Goal: Information Seeking & Learning: Learn about a topic

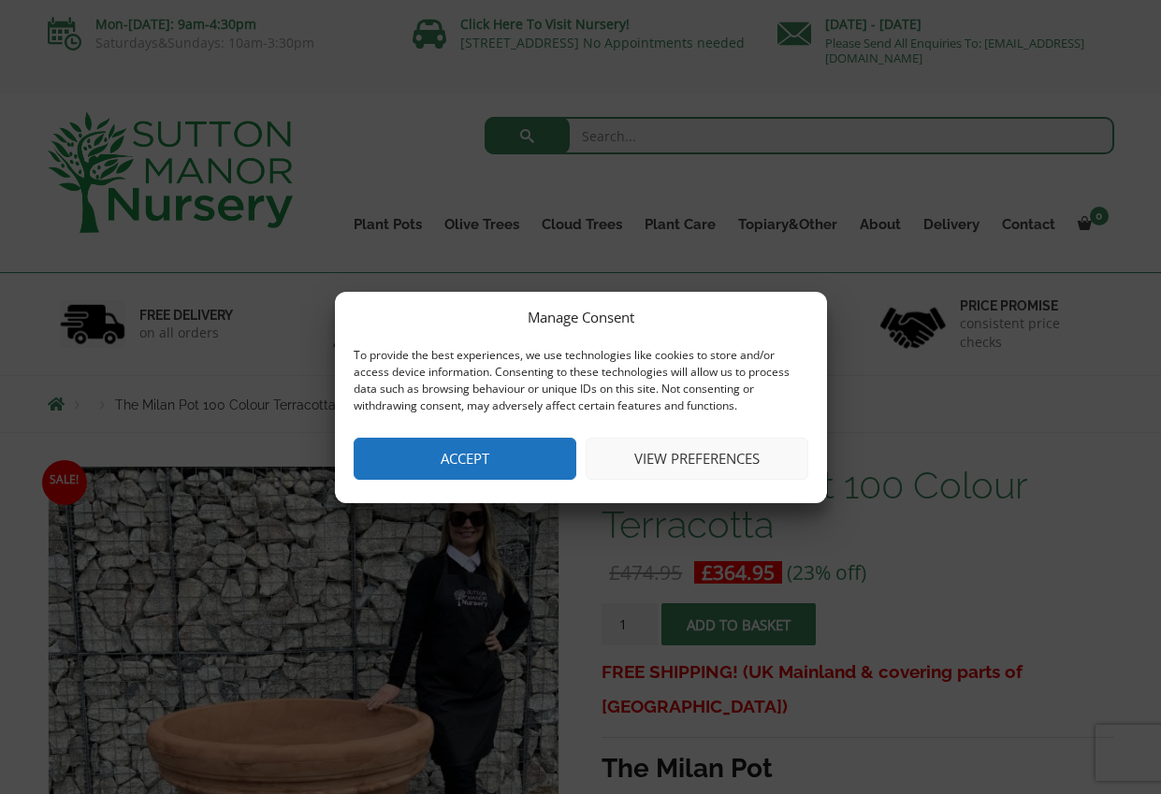
click at [458, 457] on button "Accept" at bounding box center [465, 459] width 223 height 42
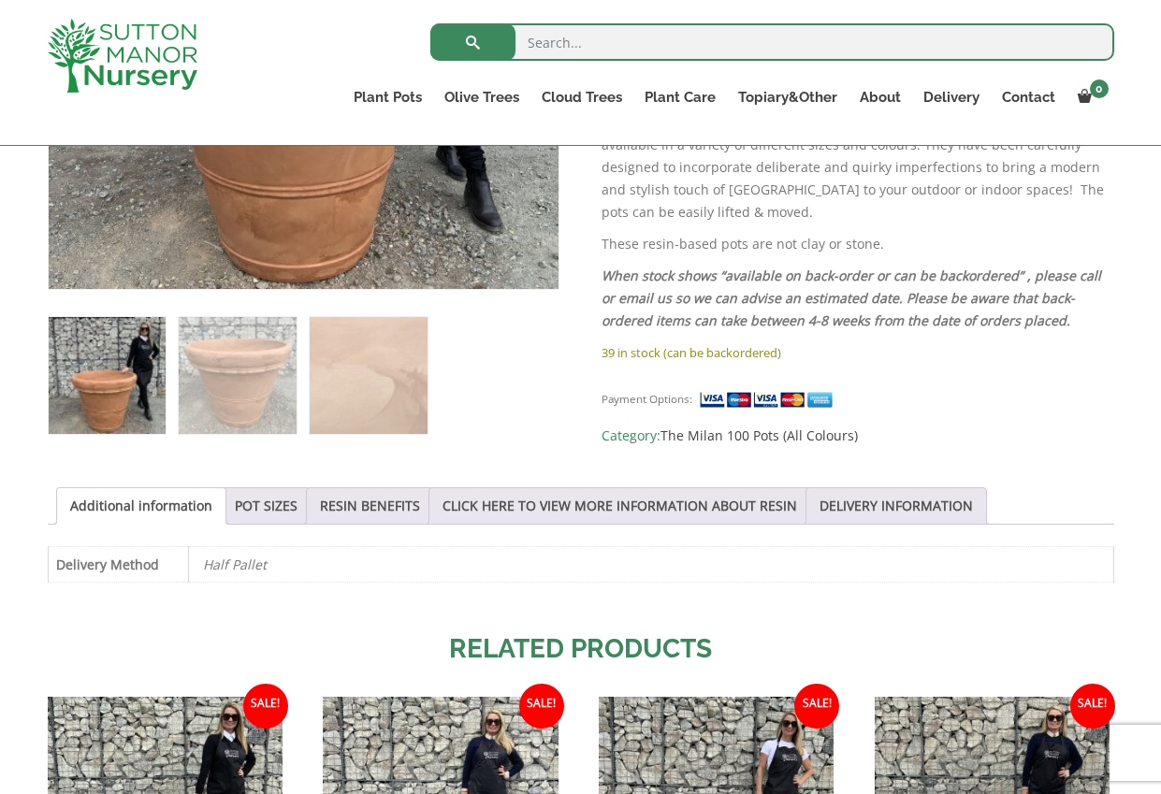
scroll to position [655, 0]
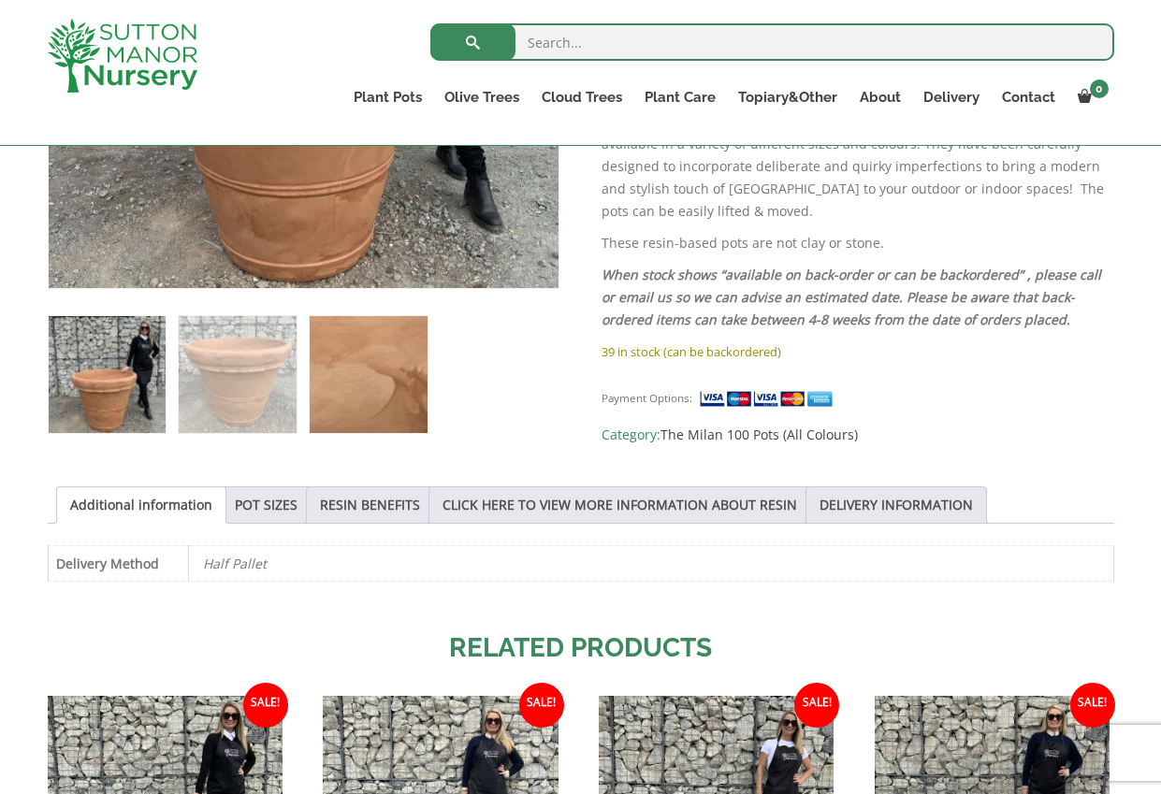
click at [360, 401] on img at bounding box center [368, 374] width 117 height 117
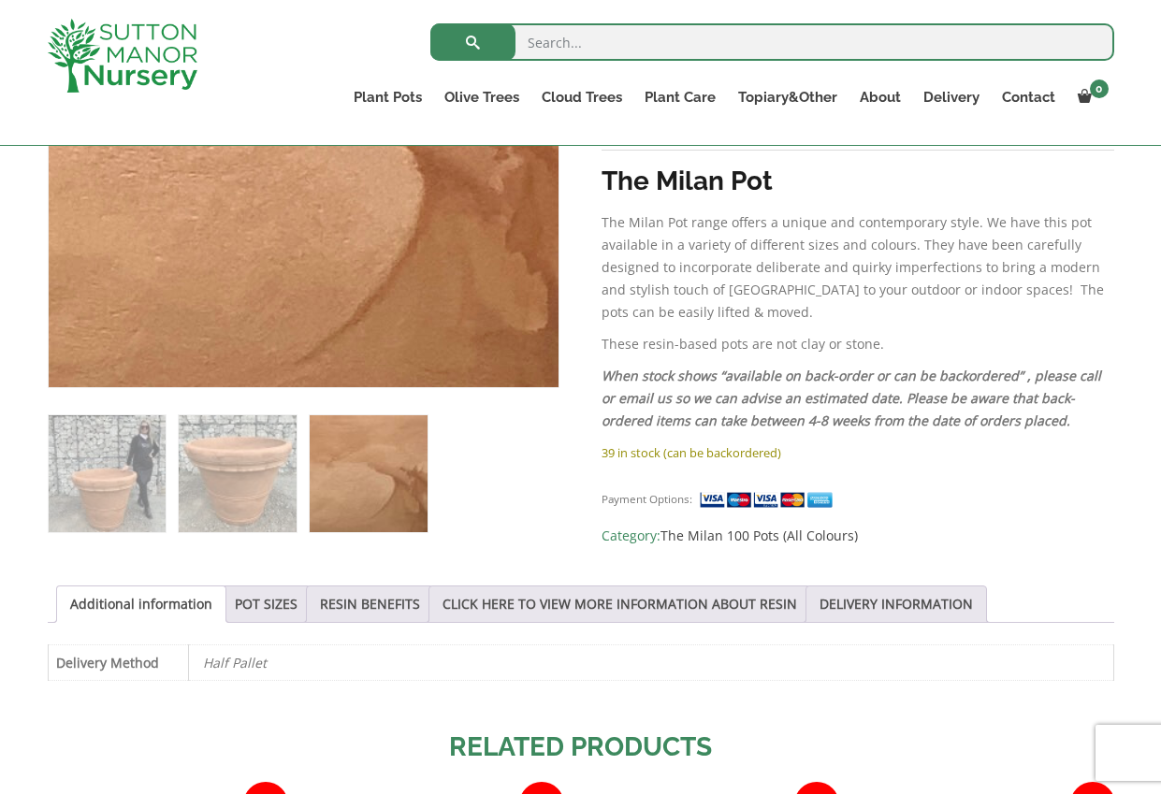
scroll to position [561, 0]
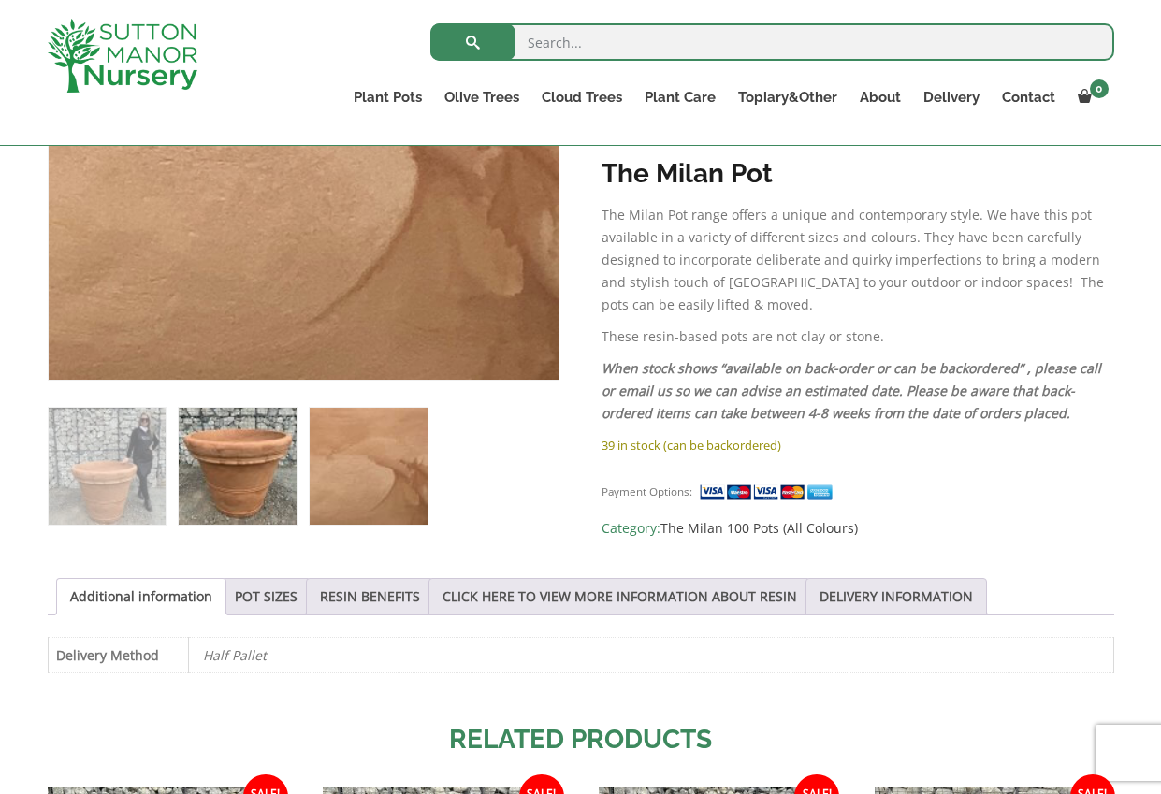
click at [234, 465] on img at bounding box center [237, 466] width 117 height 117
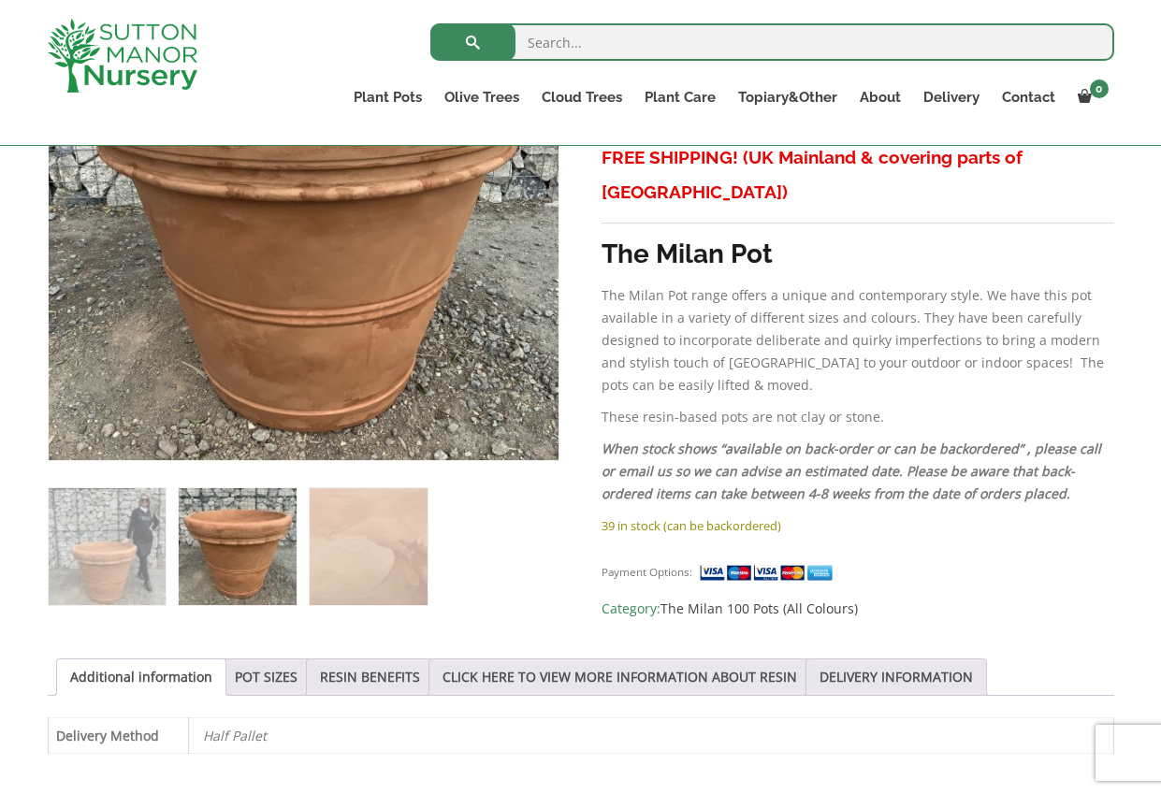
scroll to position [447, 0]
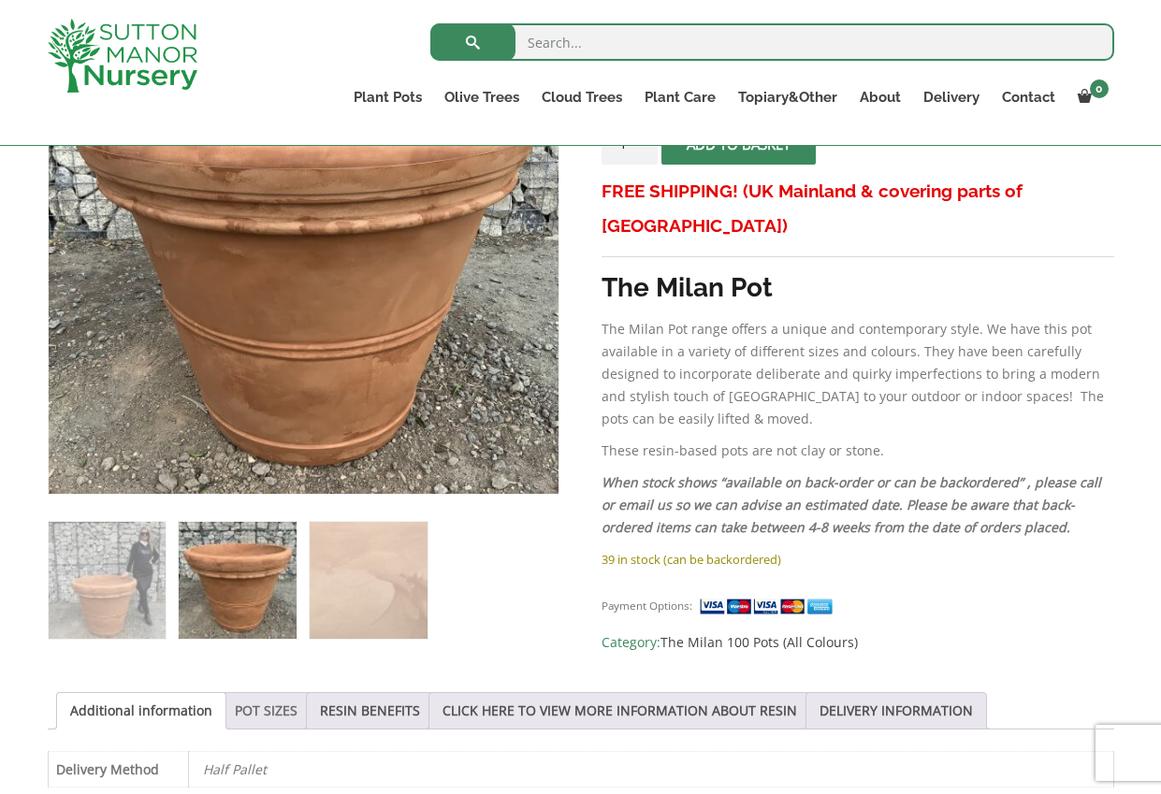
click at [269, 715] on link "POT SIZES" at bounding box center [266, 711] width 63 height 36
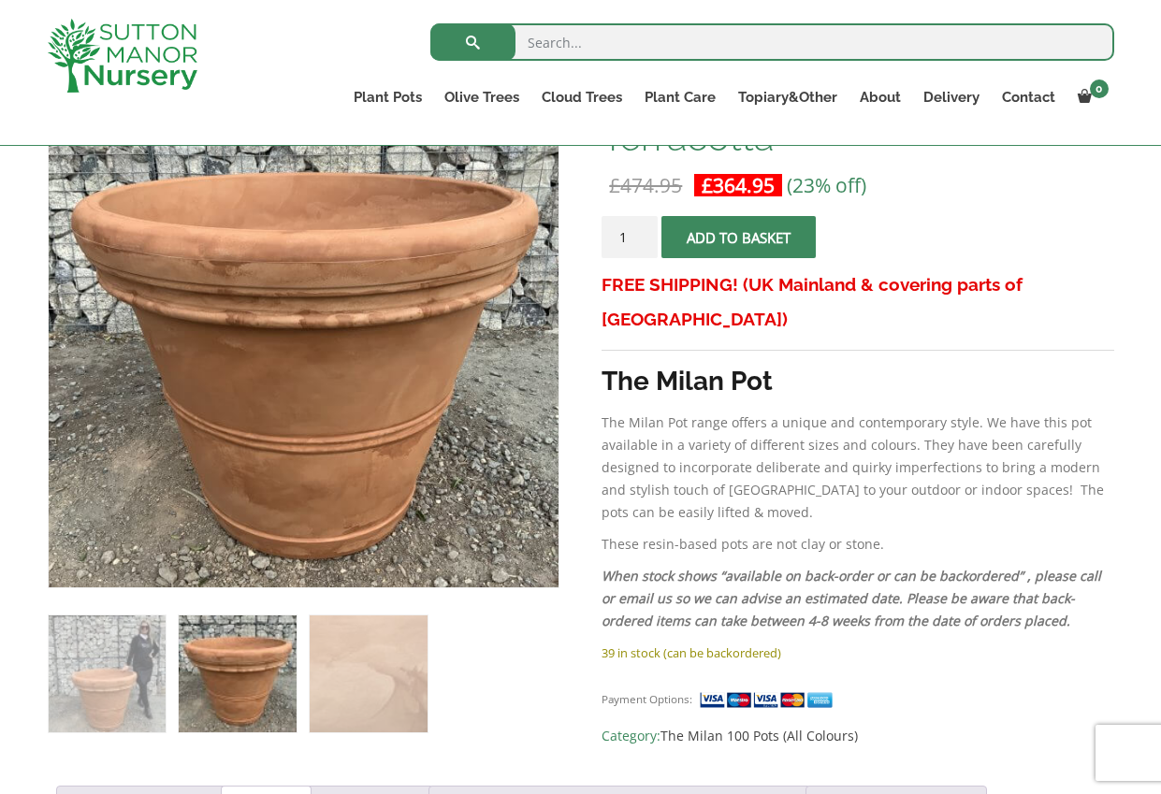
scroll to position [0, 0]
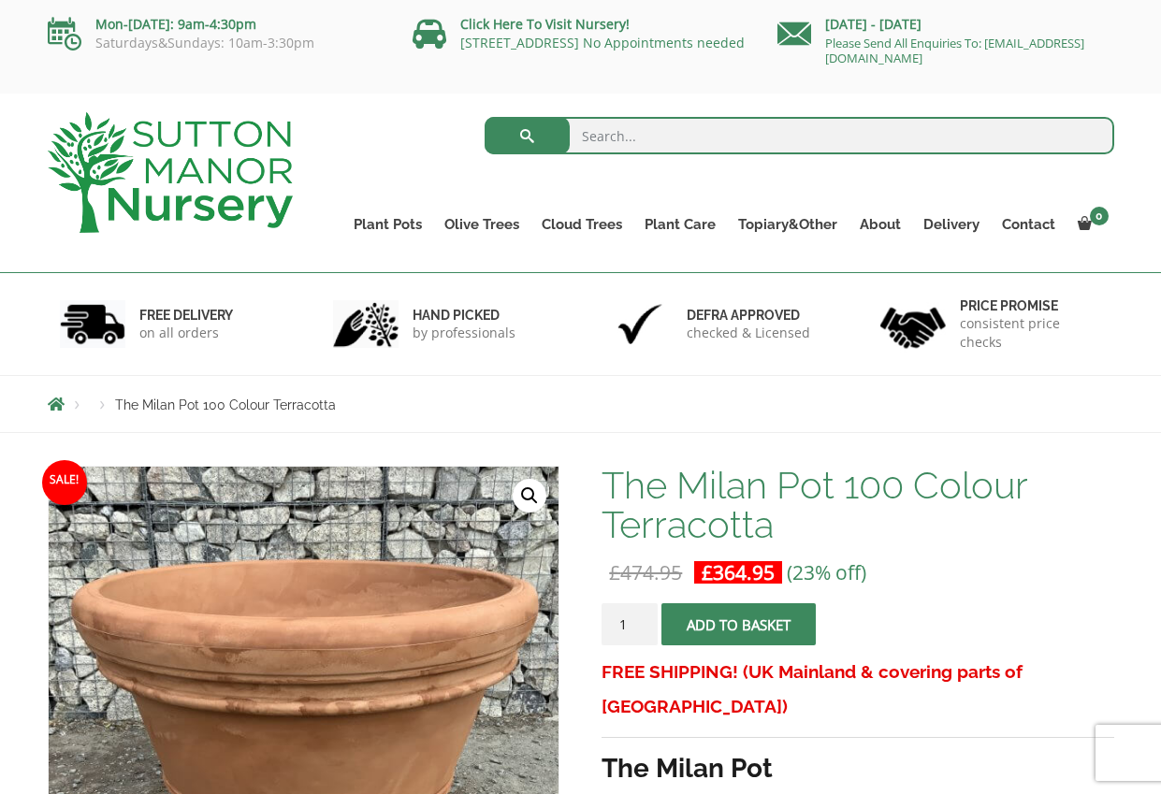
click at [1140, 391] on div "Products The Milan Pot 100 Colour Terracotta" at bounding box center [580, 404] width 1161 height 58
click at [1142, 356] on div "FREE DELIVERY on all orders hand picked by professionals Defra approved checked…" at bounding box center [580, 324] width 1161 height 102
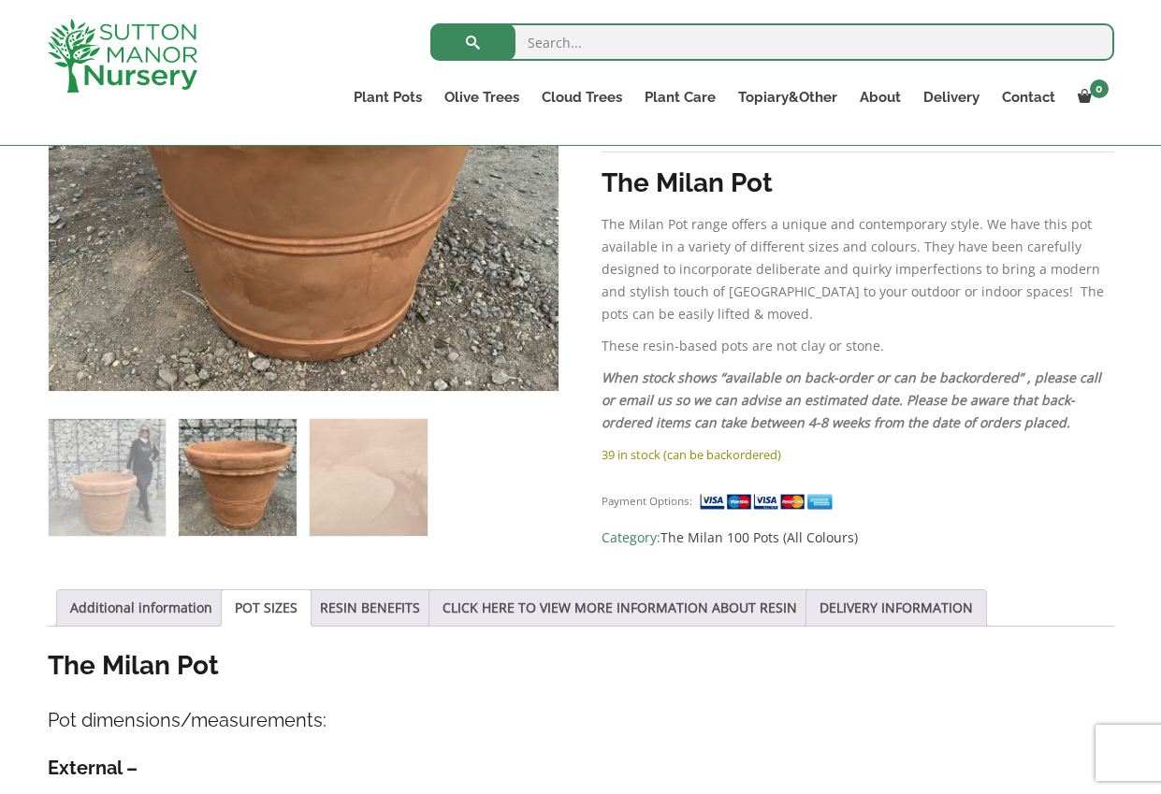
scroll to position [655, 0]
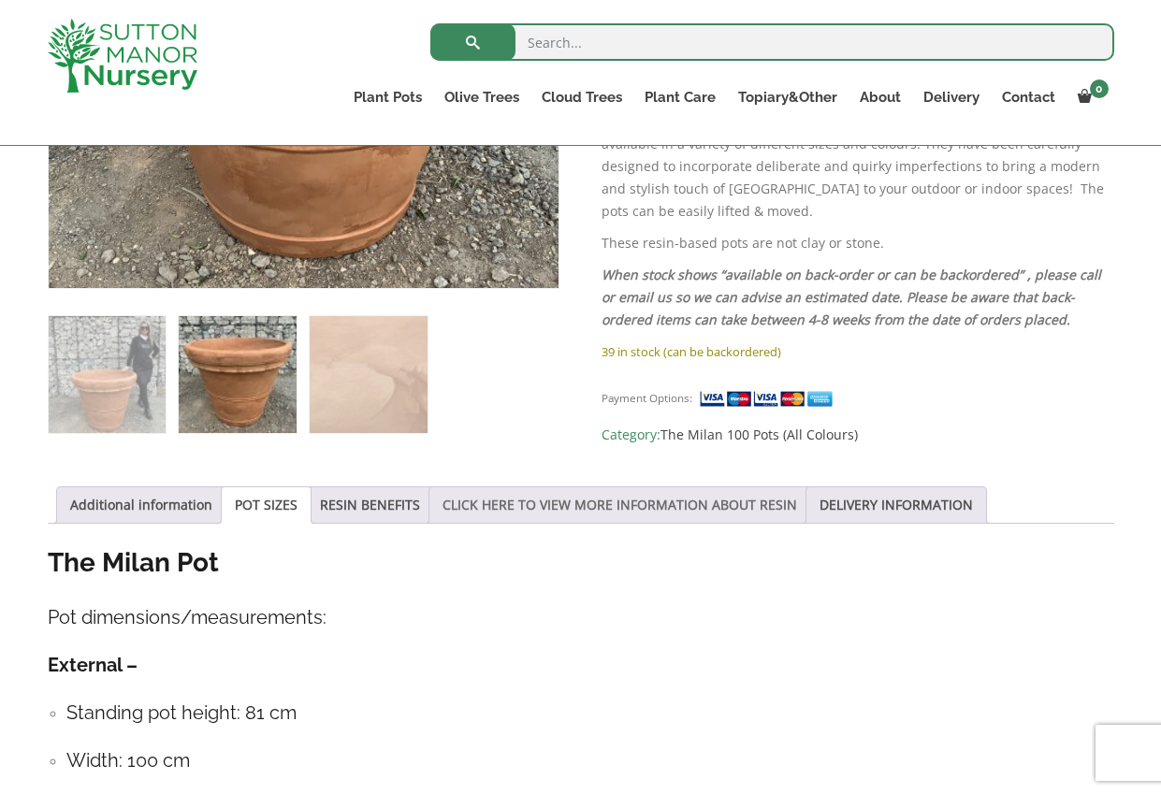
click at [658, 500] on link "CLICK HERE TO VIEW MORE INFORMATION ABOUT RESIN" at bounding box center [620, 505] width 355 height 36
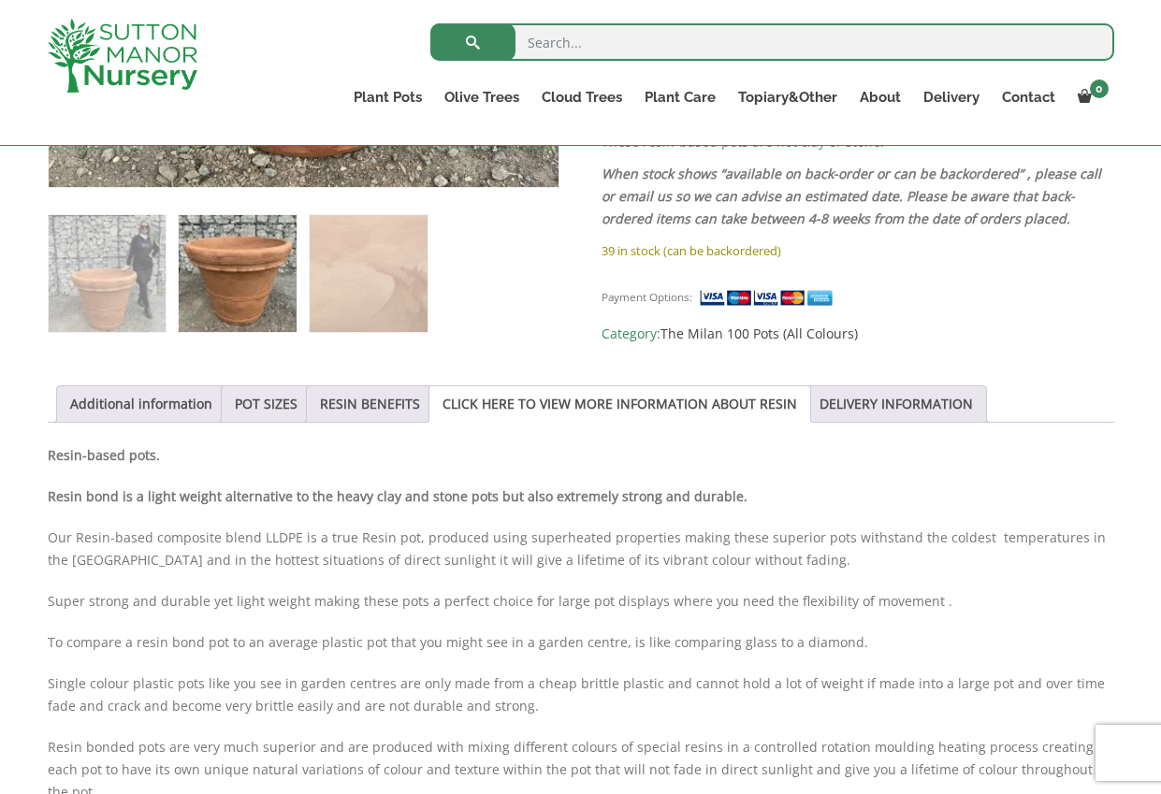
scroll to position [936, 0]
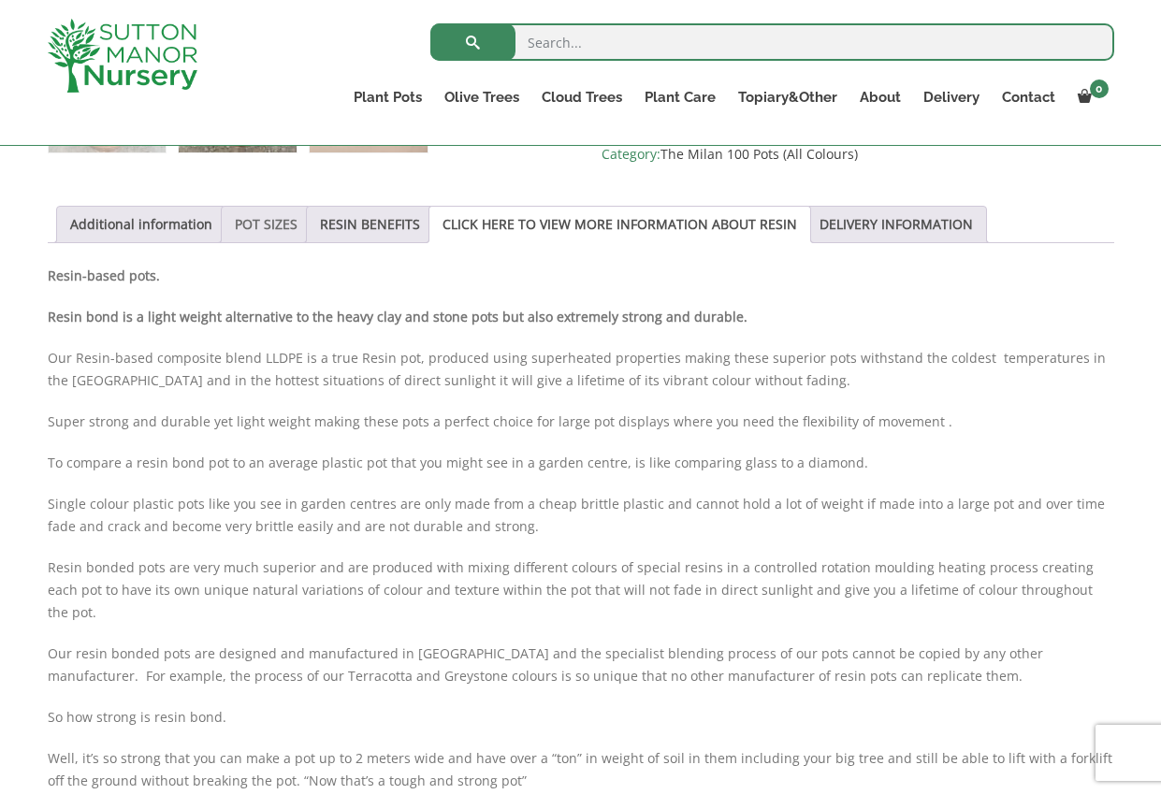
click at [267, 222] on link "POT SIZES" at bounding box center [266, 225] width 63 height 36
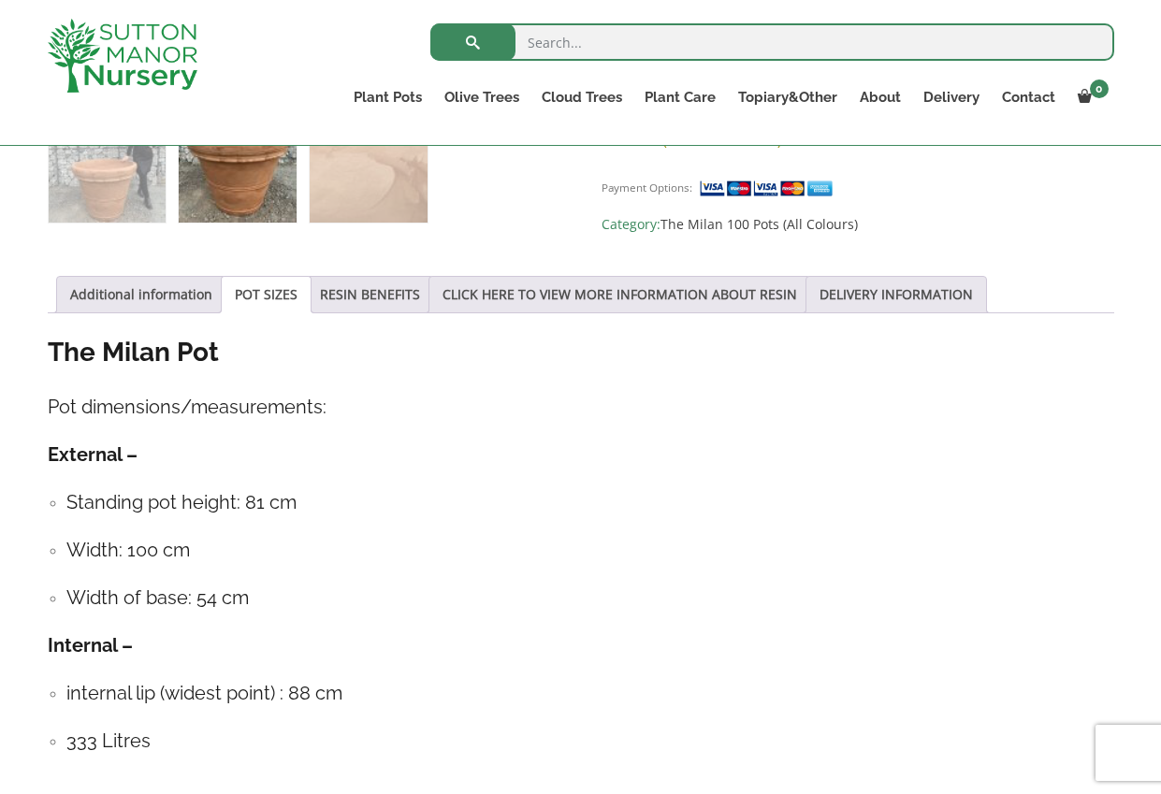
scroll to position [644, 0]
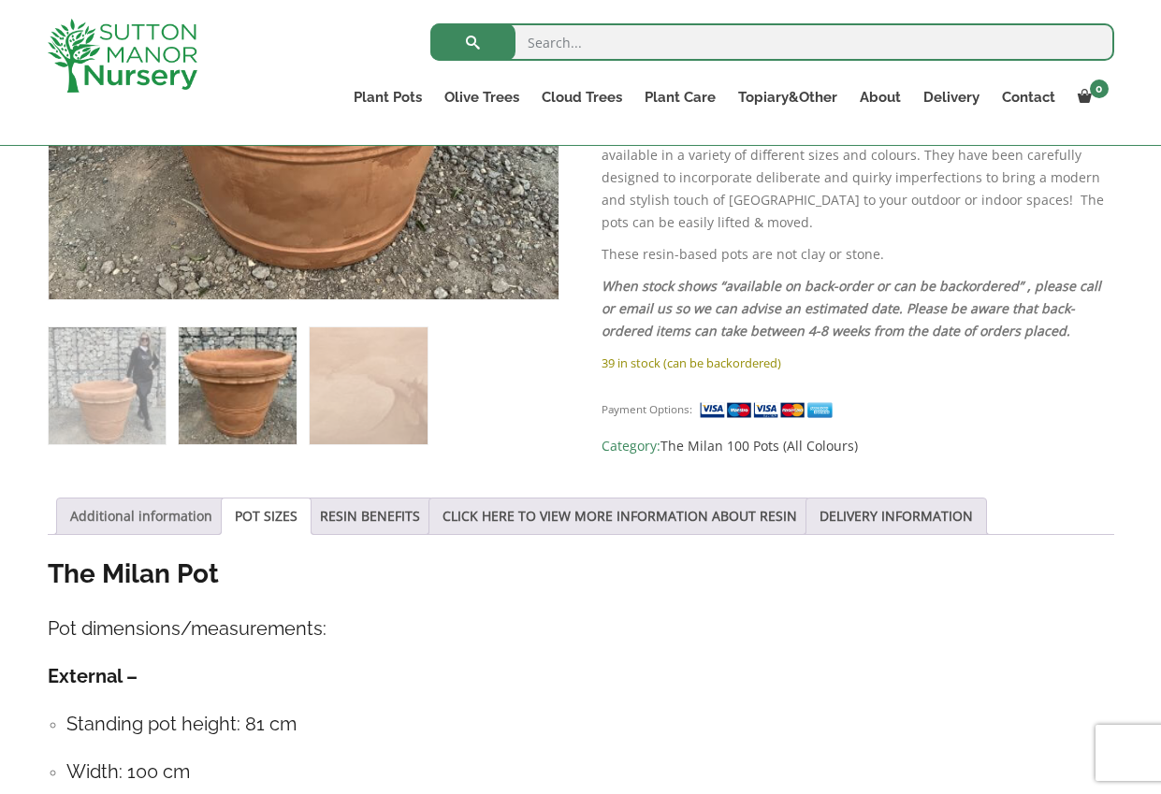
click at [134, 511] on link "Additional information" at bounding box center [141, 517] width 142 height 36
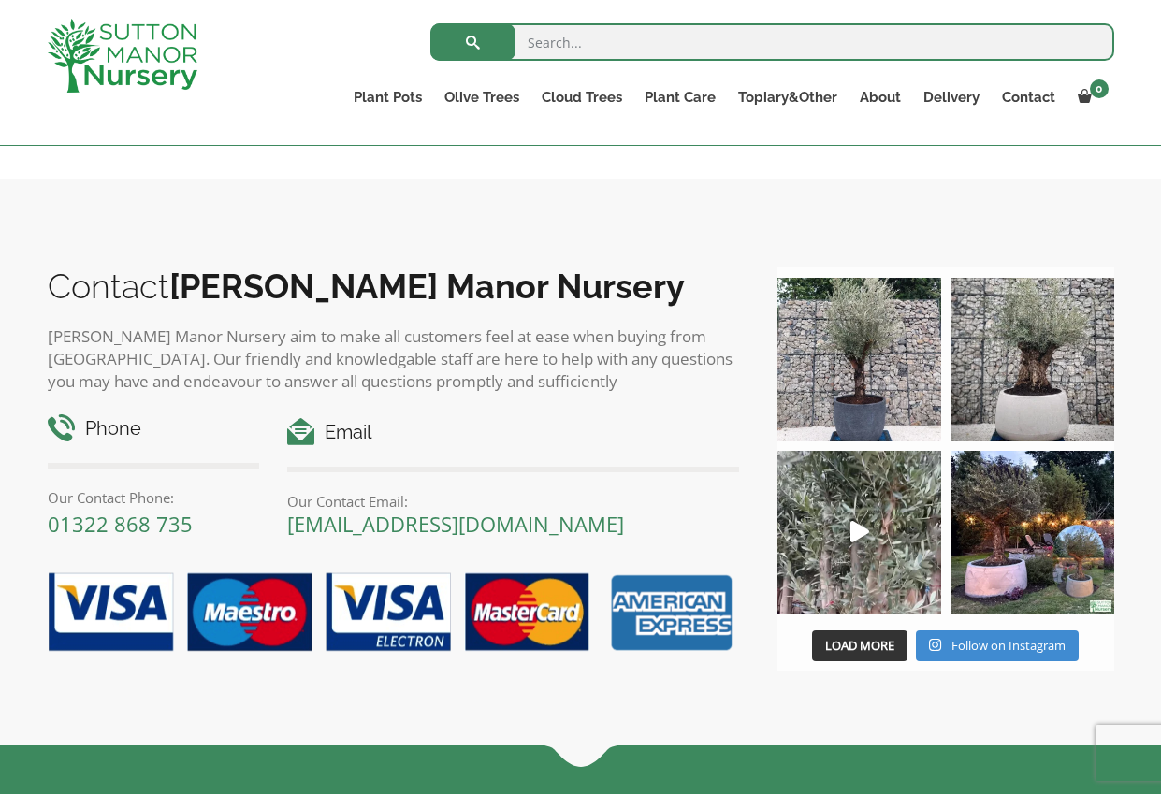
scroll to position [1673, 0]
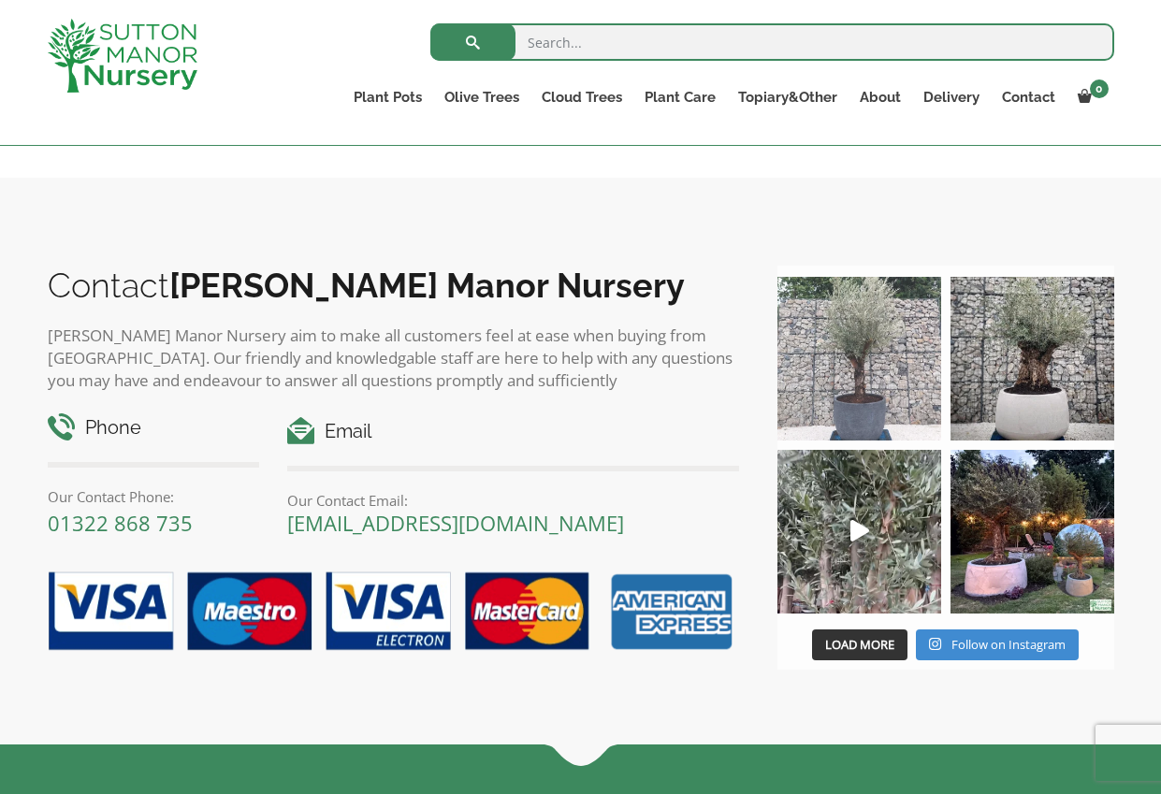
click at [824, 371] on img at bounding box center [860, 359] width 164 height 164
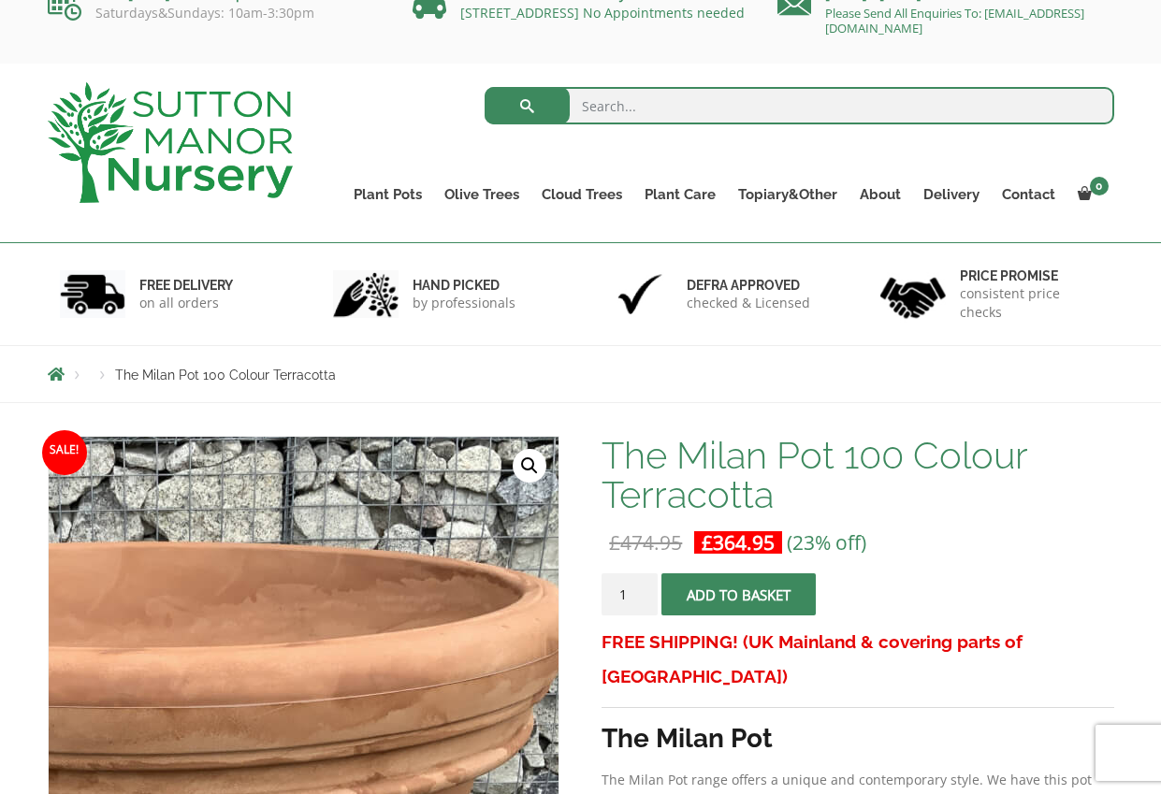
scroll to position [0, 0]
